Goal: Find contact information: Obtain details needed to contact an individual or organization

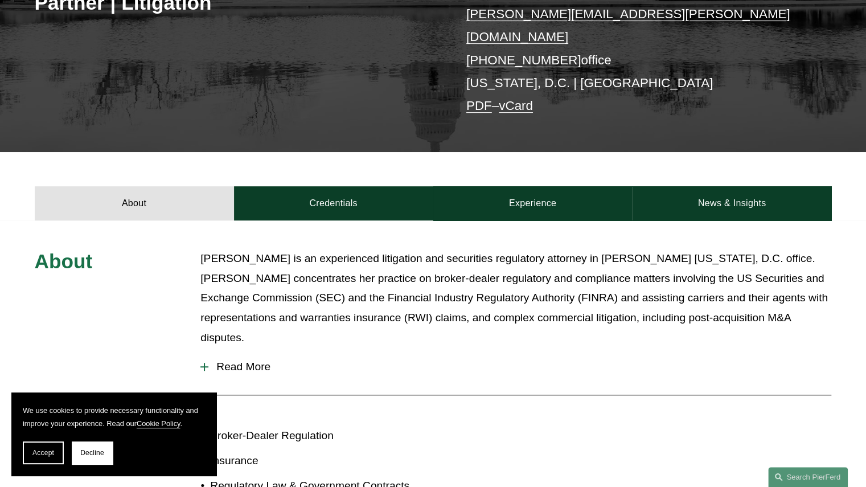
scroll to position [342, 0]
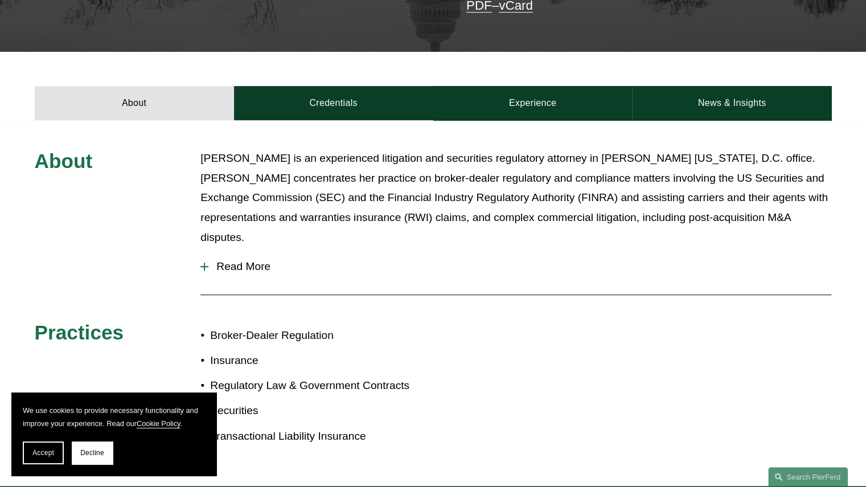
click at [239, 252] on button "Read More" at bounding box center [515, 267] width 631 height 30
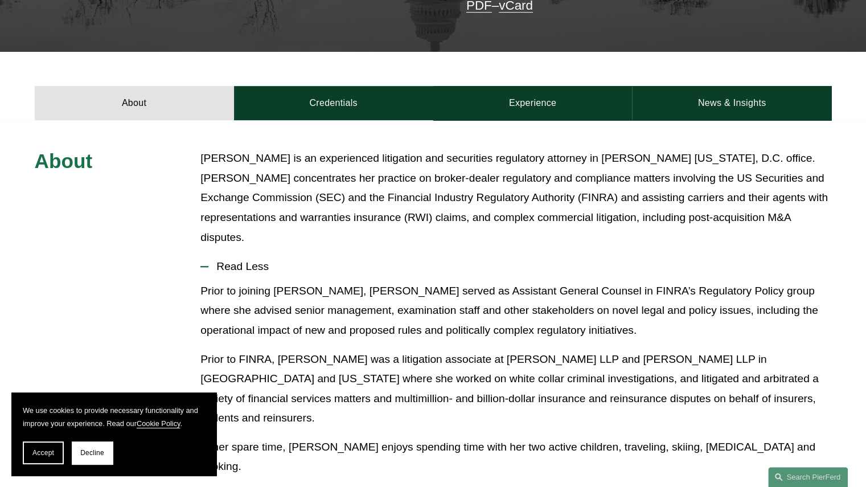
scroll to position [0, 0]
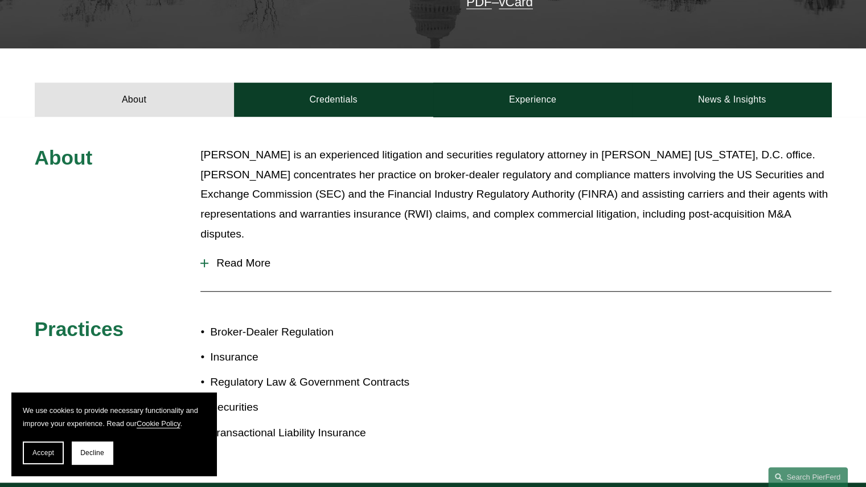
scroll to position [342, 0]
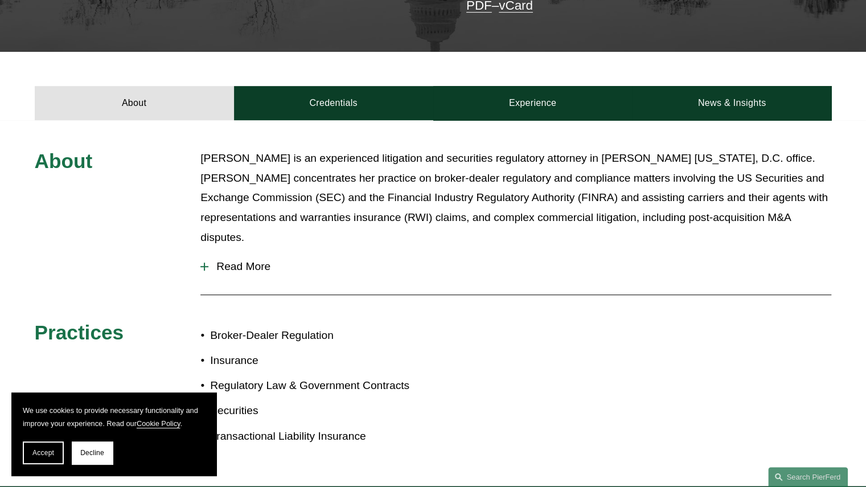
drag, startPoint x: 231, startPoint y: 244, endPoint x: 231, endPoint y: 250, distance: 6.3
click at [231, 252] on button "Read More" at bounding box center [515, 267] width 631 height 30
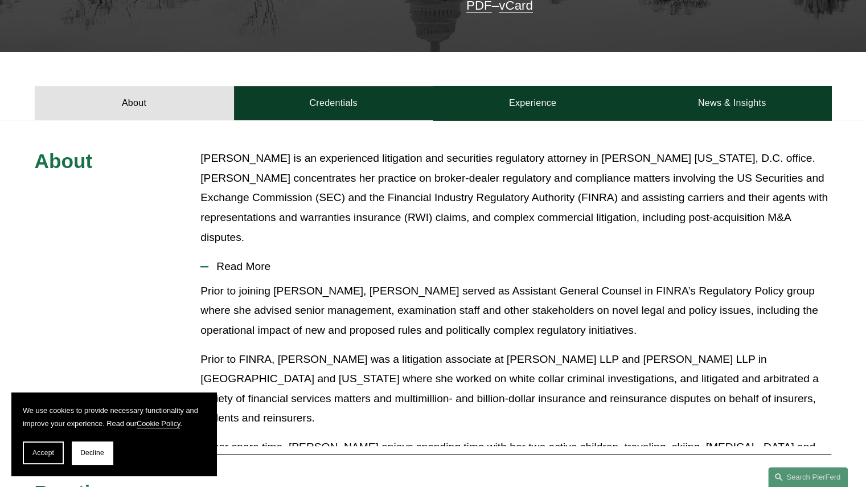
click at [232, 260] on span "Read More" at bounding box center [519, 266] width 623 height 13
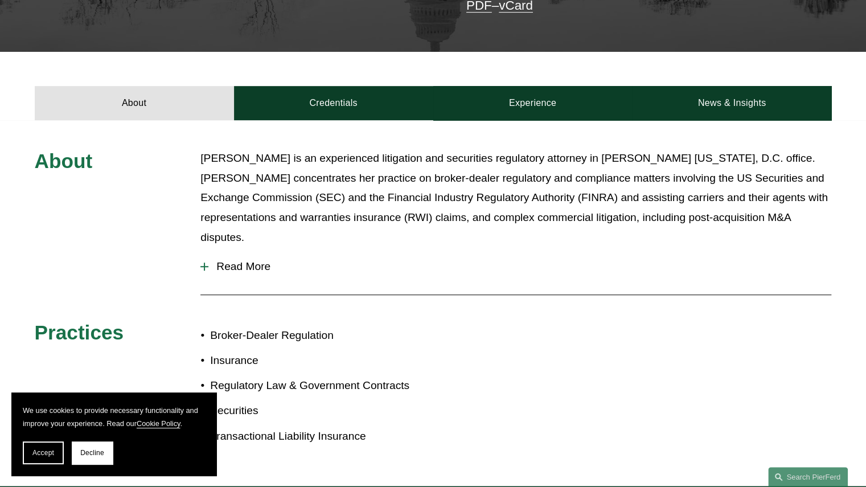
click at [232, 260] on span "Read More" at bounding box center [519, 266] width 623 height 13
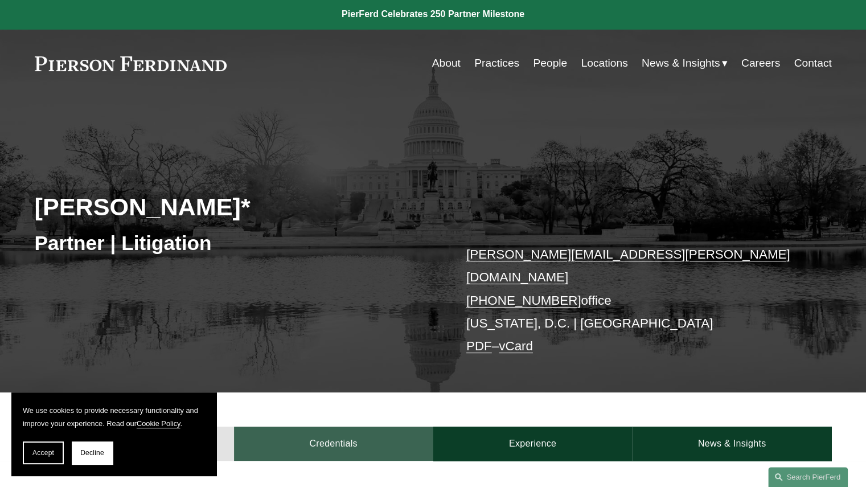
scroll to position [0, 0]
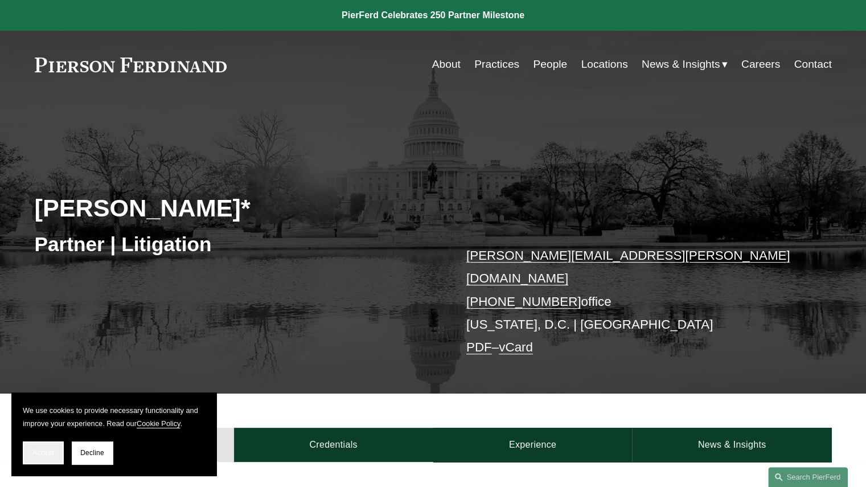
click at [52, 450] on span "Accept" at bounding box center [43, 453] width 22 height 8
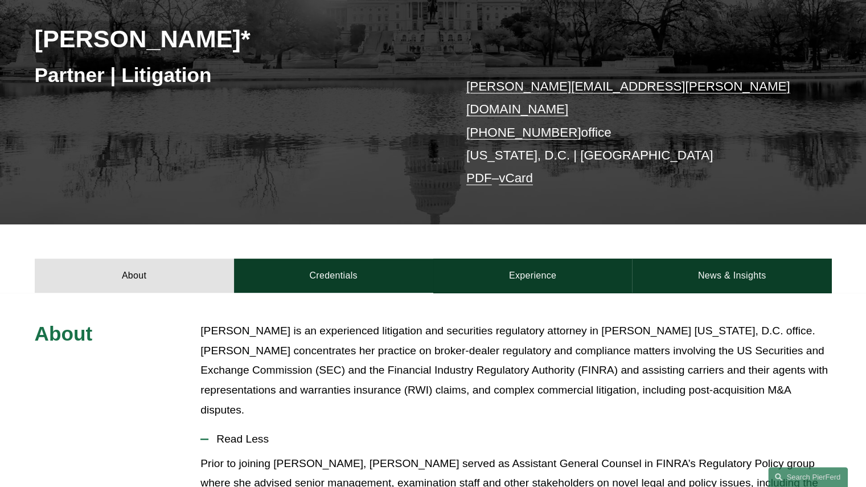
scroll to position [171, 0]
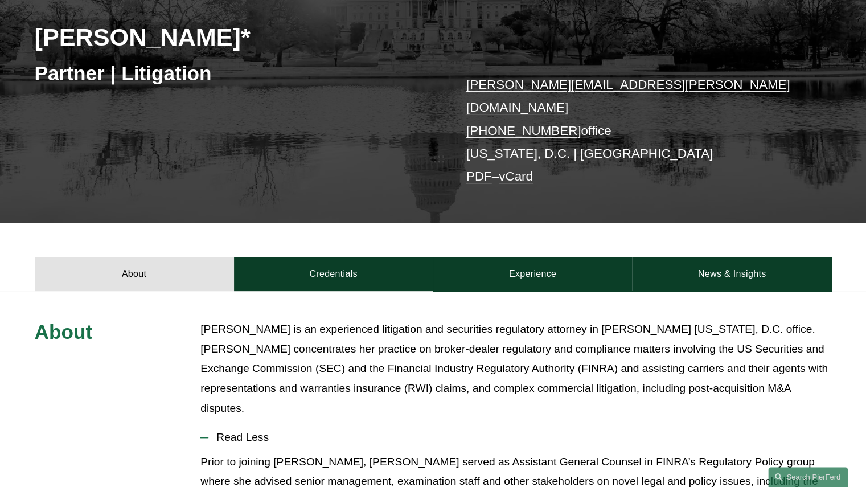
click at [552, 234] on div "About Credentials Experience News & Insights" at bounding box center [433, 257] width 866 height 68
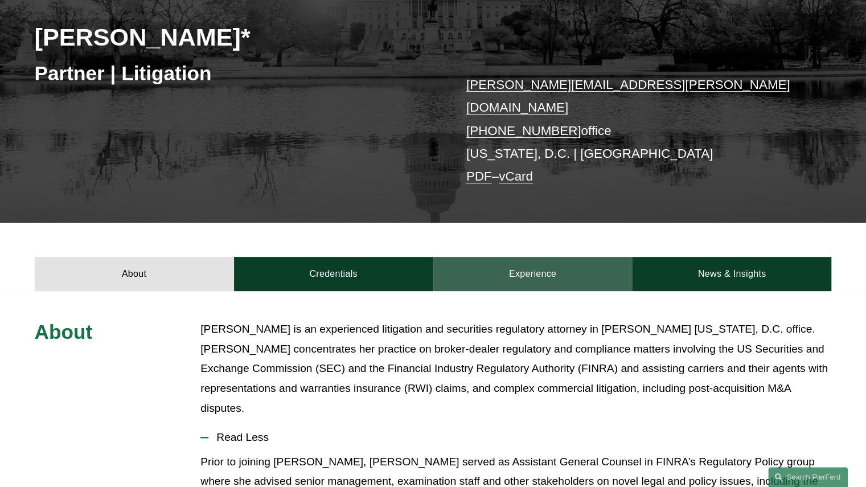
click at [534, 269] on link "Experience" at bounding box center [532, 274] width 199 height 34
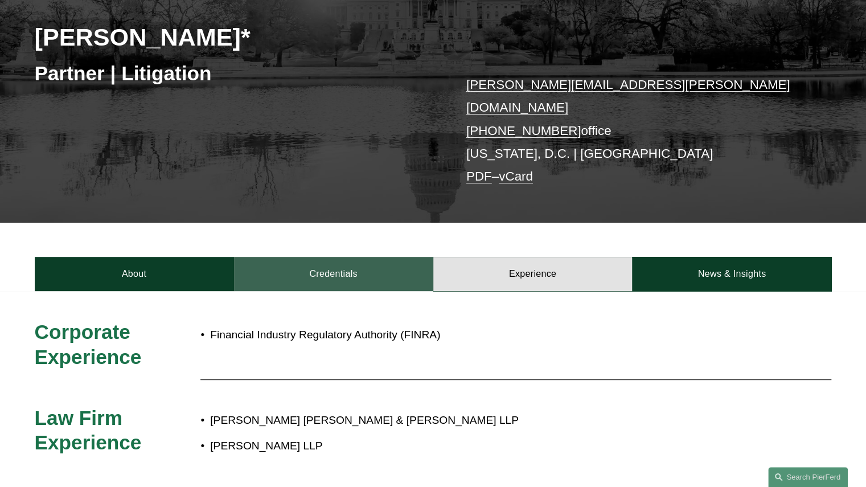
click at [335, 273] on link "Credentials" at bounding box center [333, 274] width 199 height 34
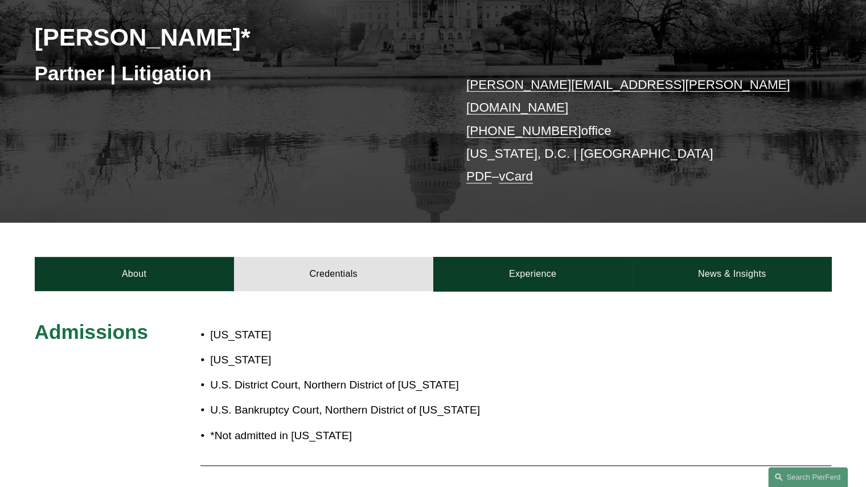
scroll to position [0, 0]
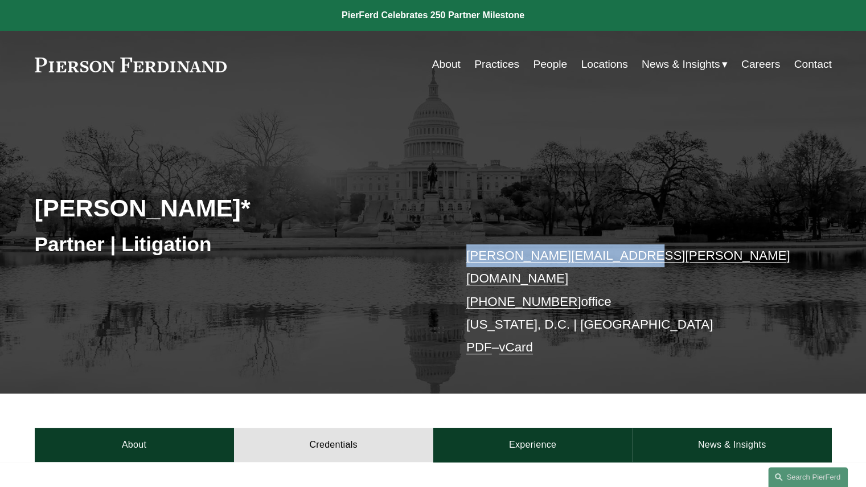
drag, startPoint x: 443, startPoint y: 250, endPoint x: 638, endPoint y: 256, distance: 194.8
click at [638, 256] on div "Emily Goebel* Partner | Litigation emily.goebel@pierferd.com +1.703.977.7092 of…" at bounding box center [433, 258] width 866 height 269
copy div "[PERSON_NAME][EMAIL_ADDRESS][PERSON_NAME][DOMAIN_NAME]"
drag, startPoint x: 562, startPoint y: 278, endPoint x: 483, endPoint y: 281, distance: 79.7
click at [483, 281] on p "emily.goebel@pierferd.com +1.703.977.7092 office Washington, D.C. | Chicago PDF…" at bounding box center [632, 301] width 332 height 115
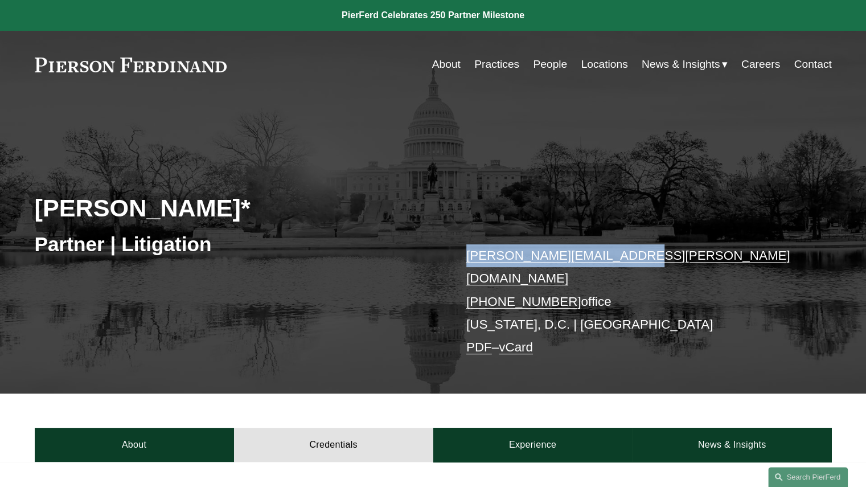
copy link "703.977.7092"
